Goal: Find specific page/section: Find specific page/section

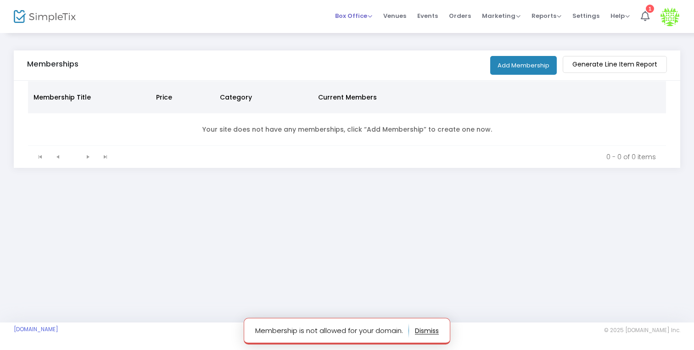
click at [356, 17] on span "Box Office" at bounding box center [353, 15] width 37 height 9
click at [428, 11] on span "Events" at bounding box center [427, 15] width 21 height 23
